Goal: Obtain resource: Obtain resource

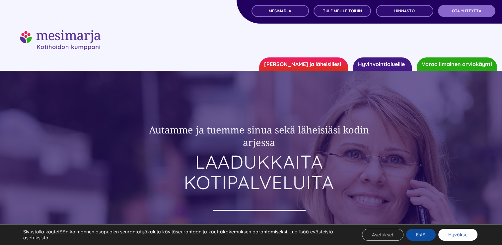
click at [457, 235] on button "Hyväksy" at bounding box center [457, 235] width 39 height 12
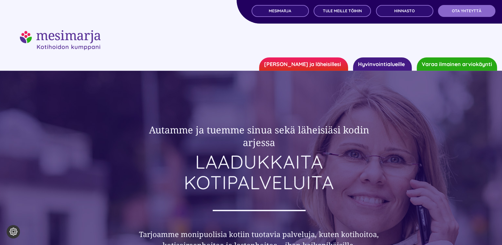
click at [372, 63] on link "Hyvinvointialueille" at bounding box center [382, 63] width 59 height 13
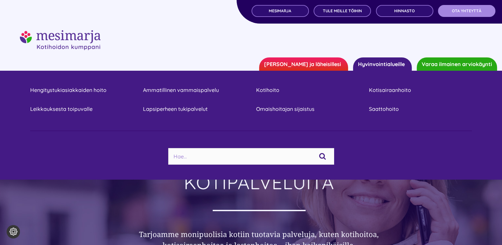
click at [457, 11] on span "OTA YHTEYTTÄ" at bounding box center [467, 11] width 30 height 5
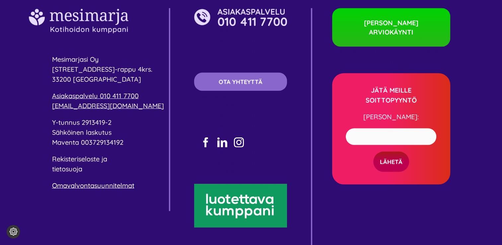
scroll to position [1299, 0]
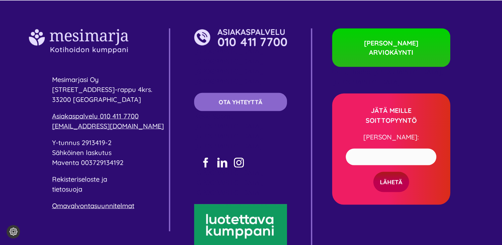
click at [119, 200] on div "Rekisteriseloste ja tietosuoja Omavalvontasuunnitelmat Rekisteriseloste ja tiet…" at bounding box center [110, 195] width 117 height 43
click at [117, 205] on link "Omavalvontasuunnitelmat" at bounding box center [93, 205] width 82 height 8
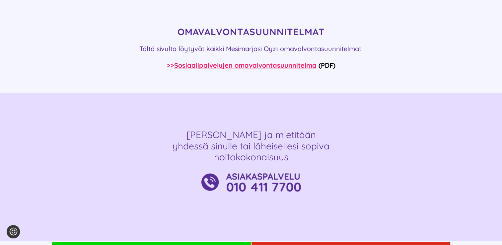
scroll to position [78, 0]
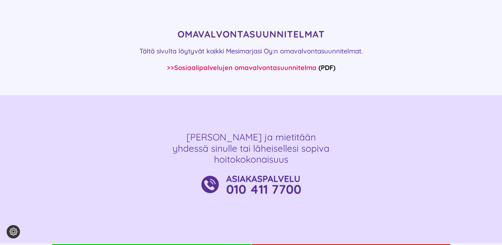
click at [298, 64] on link "Sosiaalipalvelujen omavalvontasuunnitelma" at bounding box center [245, 67] width 142 height 8
